Goal: Task Accomplishment & Management: Complete application form

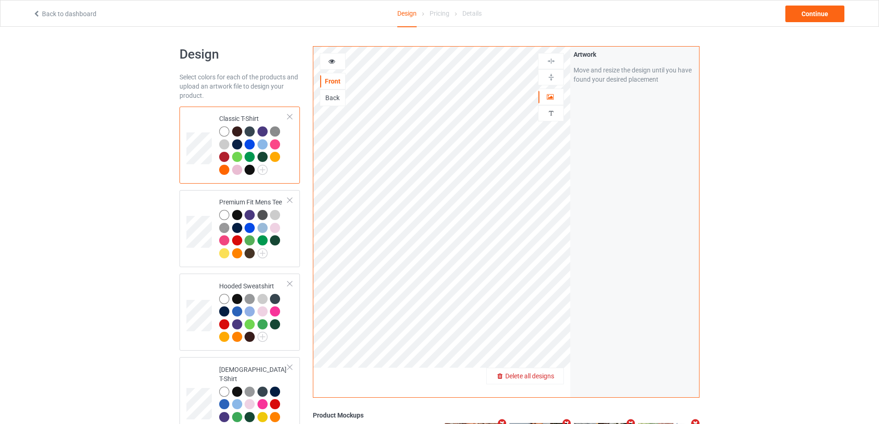
drag, startPoint x: 540, startPoint y: 374, endPoint x: 551, endPoint y: 373, distance: 11.1
click at [551, 373] on span "Delete all designs" at bounding box center [529, 375] width 49 height 7
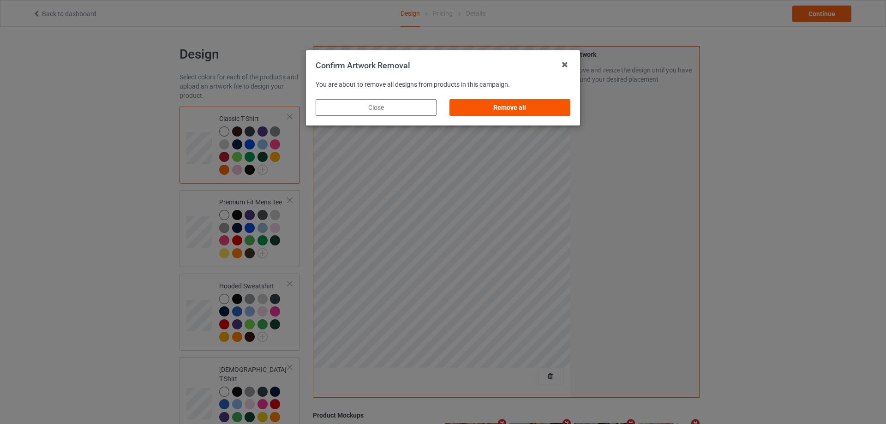
click at [554, 103] on div "Remove all" at bounding box center [510, 107] width 121 height 17
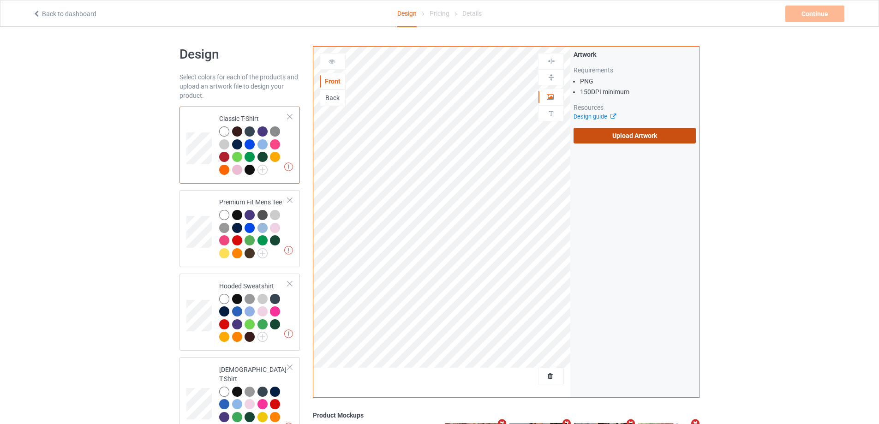
click at [624, 139] on label "Upload Artwork" at bounding box center [635, 136] width 122 height 16
click at [0, 0] on input "Upload Artwork" at bounding box center [0, 0] width 0 height 0
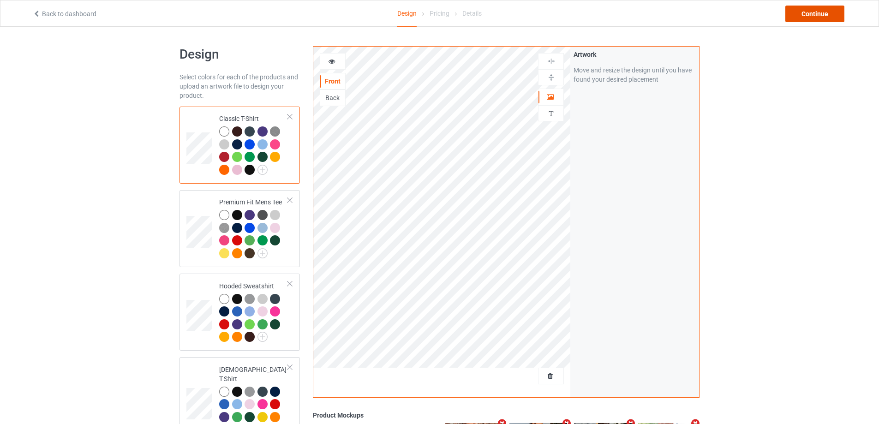
click at [836, 10] on div "Continue" at bounding box center [814, 14] width 59 height 17
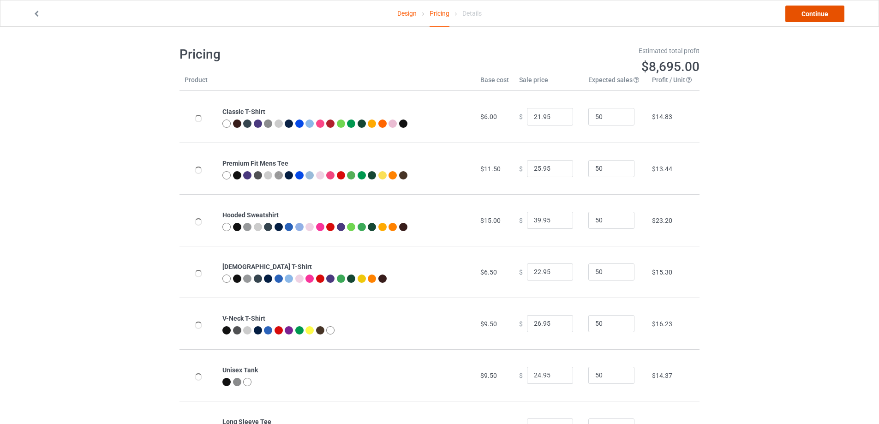
click at [835, 11] on link "Continue" at bounding box center [814, 14] width 59 height 17
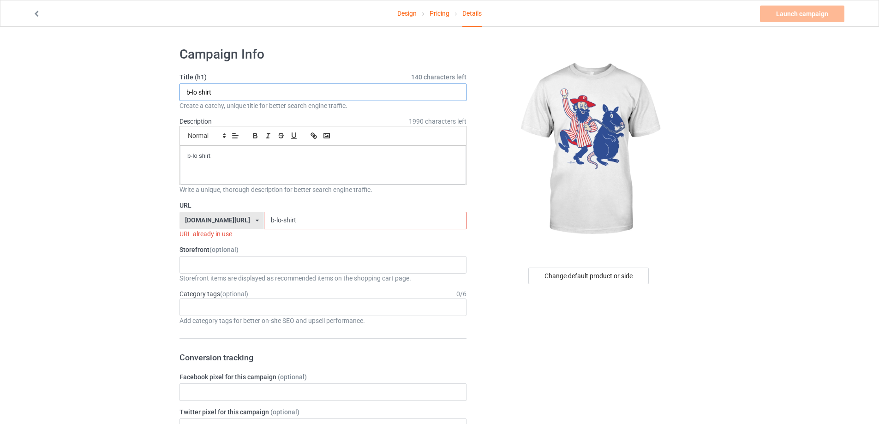
paste input "The Dancing [DEMOGRAPHIC_DATA] And His Rat Chauncey"
drag, startPoint x: 285, startPoint y: 92, endPoint x: 218, endPoint y: 125, distance: 74.9
type input "The Dancing [DEMOGRAPHIC_DATA] And His Rat Chauncey shirt"
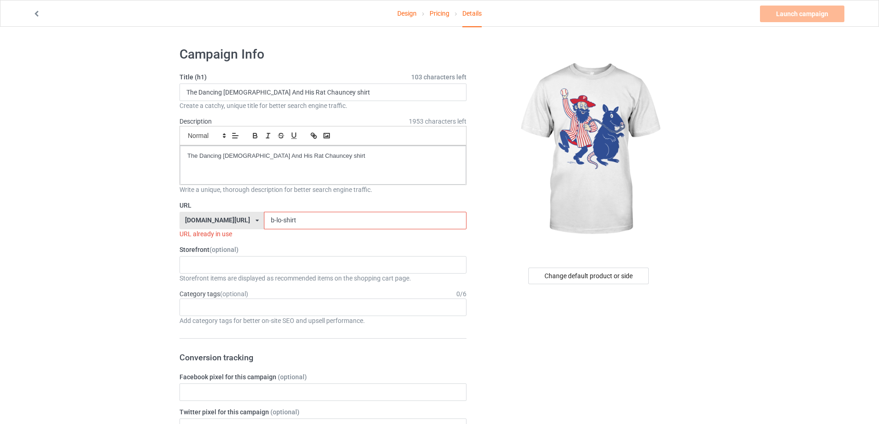
drag, startPoint x: 315, startPoint y: 221, endPoint x: 202, endPoint y: 219, distance: 113.1
click at [202, 219] on div "[DOMAIN_NAME][URL] [DOMAIN_NAME][URL] [DOMAIN_NAME][URL] 5cd2f964b197f721e1cad2…" at bounding box center [323, 221] width 287 height 18
paste input "the-dancing-dutchman-and-his-rat-[PERSON_NAME]"
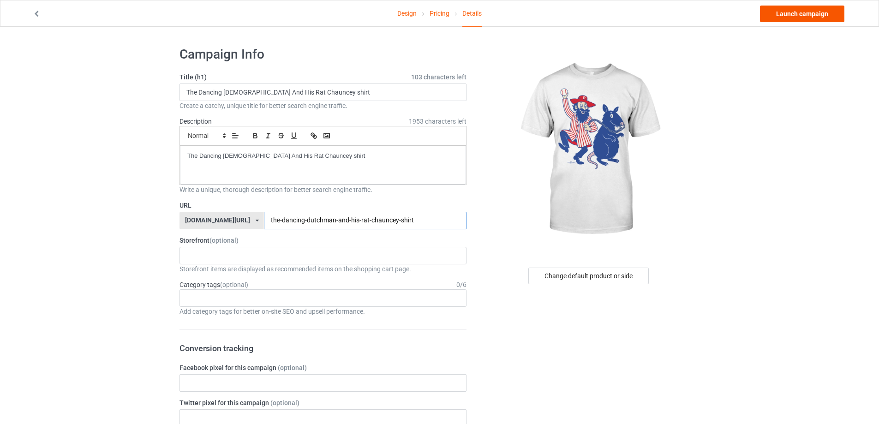
type input "the-dancing-dutchman-and-his-rat-chauncey-shirt"
click at [832, 13] on link "Launch campaign" at bounding box center [802, 14] width 84 height 17
